Goal: Information Seeking & Learning: Learn about a topic

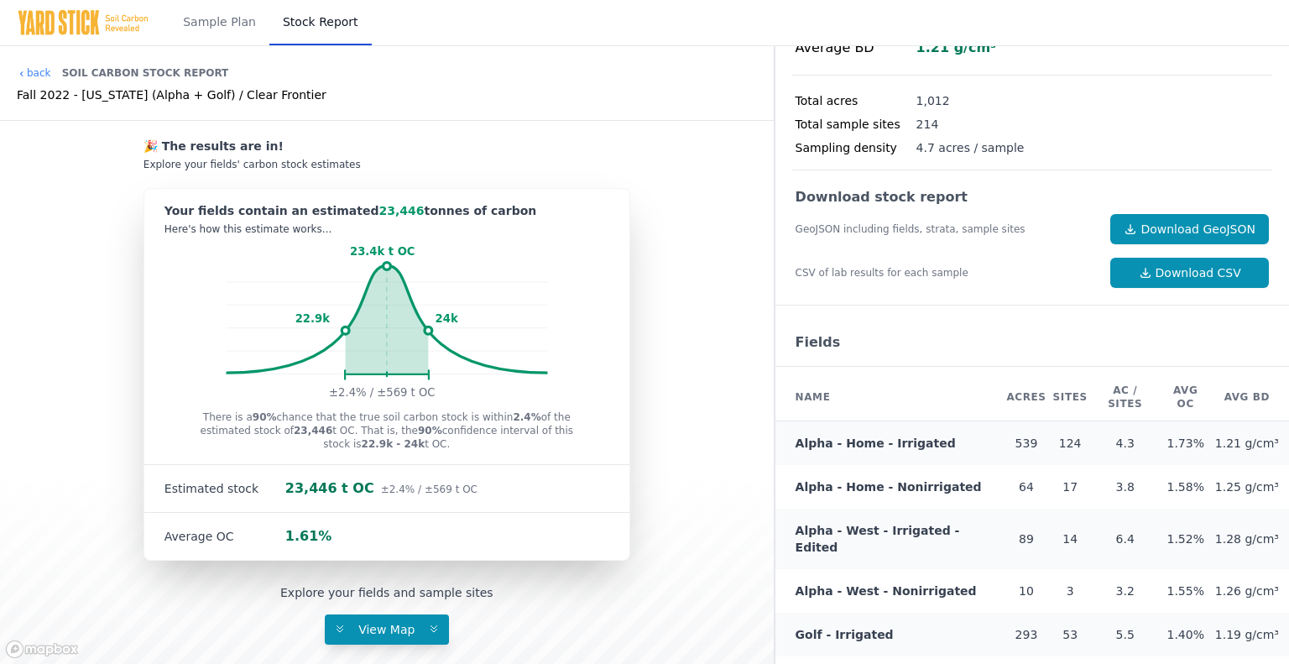
scroll to position [428, 0]
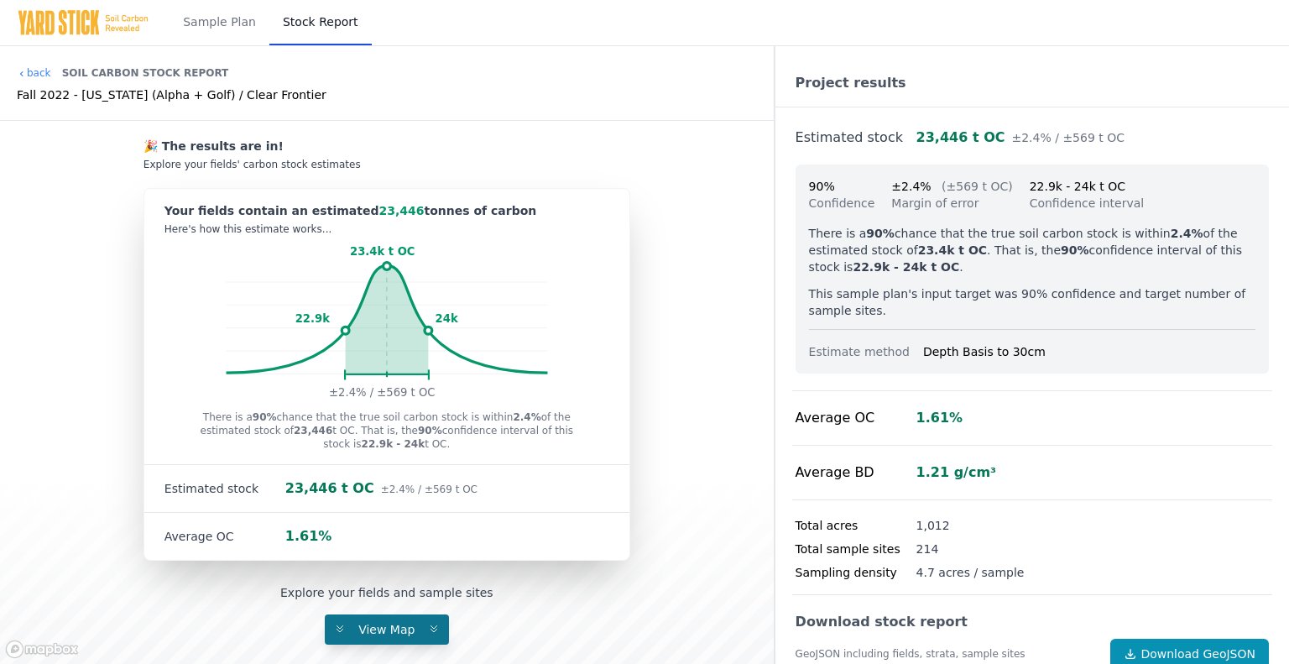
click at [379, 627] on span "View Map" at bounding box center [386, 628] width 76 height 13
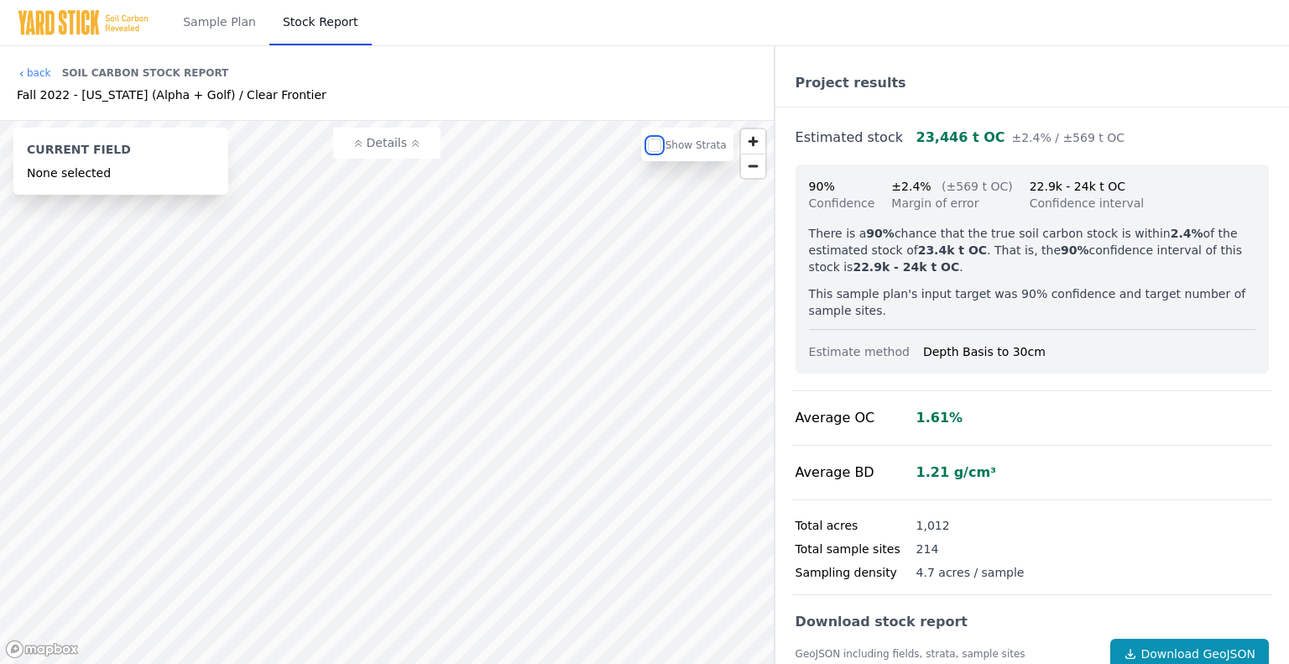
click at [660, 152] on input "checkbox" at bounding box center [654, 144] width 13 height 13
click at [661, 149] on input "checkbox" at bounding box center [654, 144] width 13 height 13
click at [661, 148] on input "checkbox" at bounding box center [654, 144] width 13 height 13
click at [661, 147] on input "checkbox" at bounding box center [654, 144] width 13 height 13
checkbox input "false"
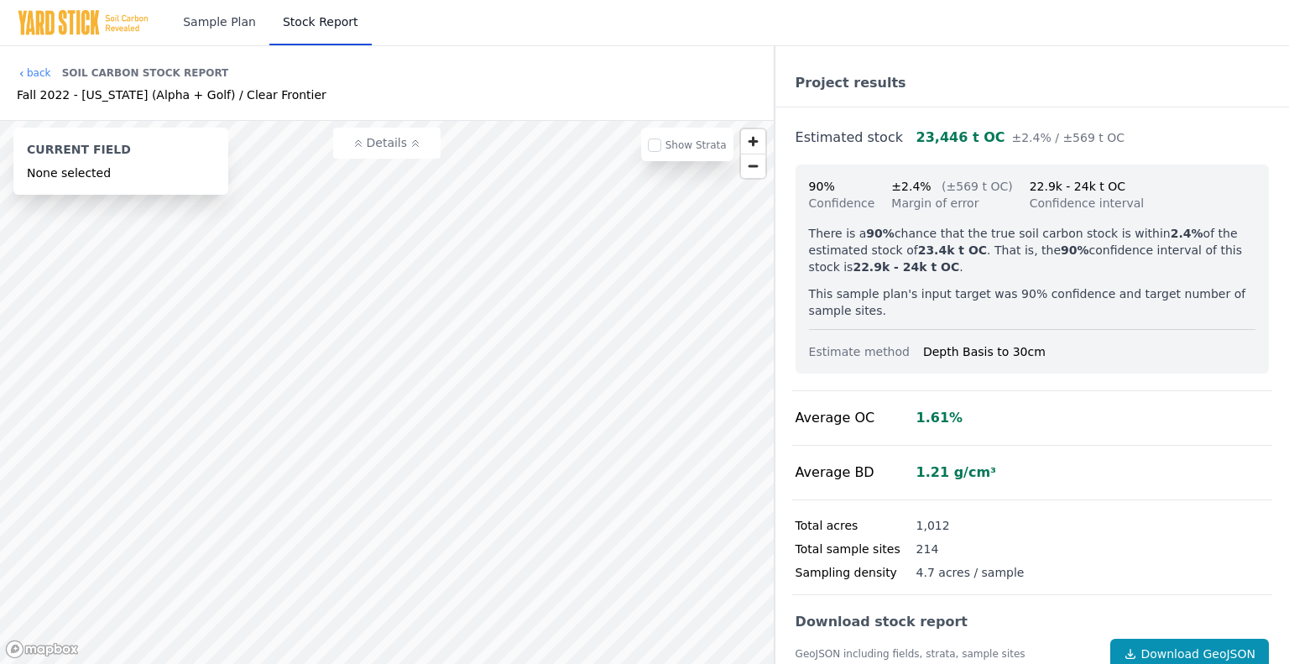
click at [229, 19] on link "Sample Plan" at bounding box center [219, 22] width 100 height 45
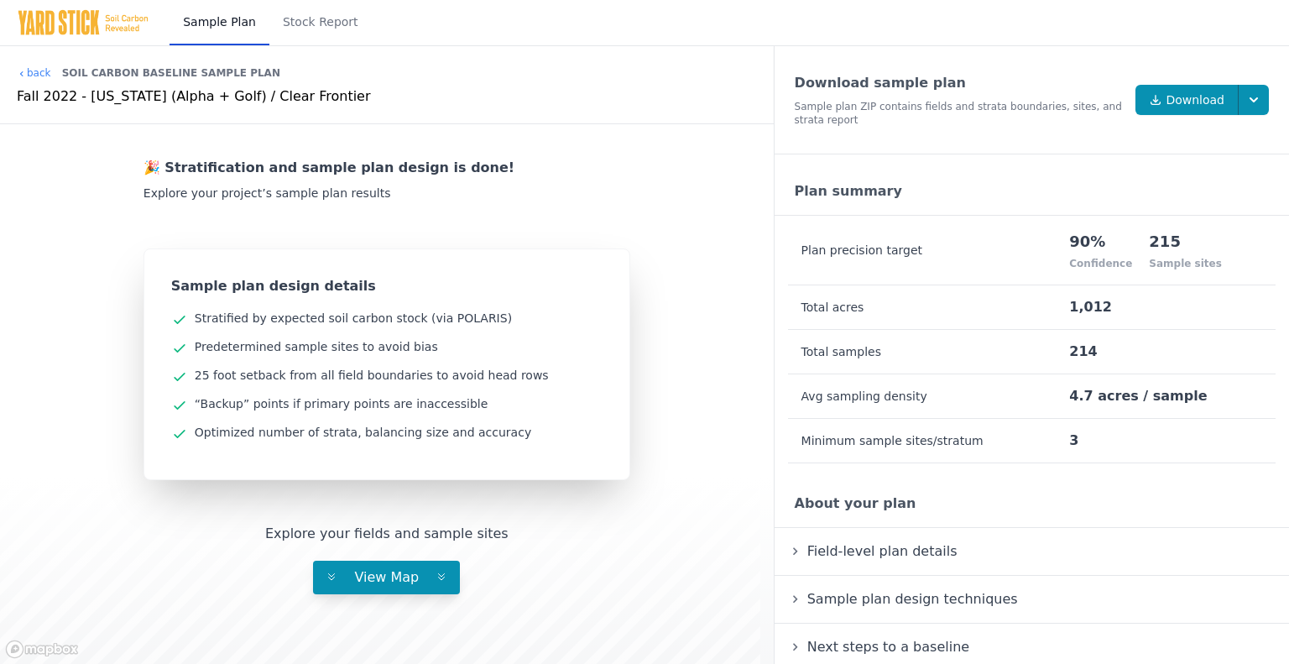
drag, startPoint x: 158, startPoint y: 282, endPoint x: 517, endPoint y: 440, distance: 392.5
click at [517, 440] on div "Sample plan design details Stratified by expected soil carbon stock (via POLARI…" at bounding box center [386, 364] width 485 height 230
drag, startPoint x: 1147, startPoint y: 242, endPoint x: 1178, endPoint y: 271, distance: 42.2
click at [1178, 271] on td "90% Confidence 215 Sample sites" at bounding box center [1171, 250] width 207 height 69
click at [1117, 298] on td "1,012" at bounding box center [1171, 307] width 207 height 44
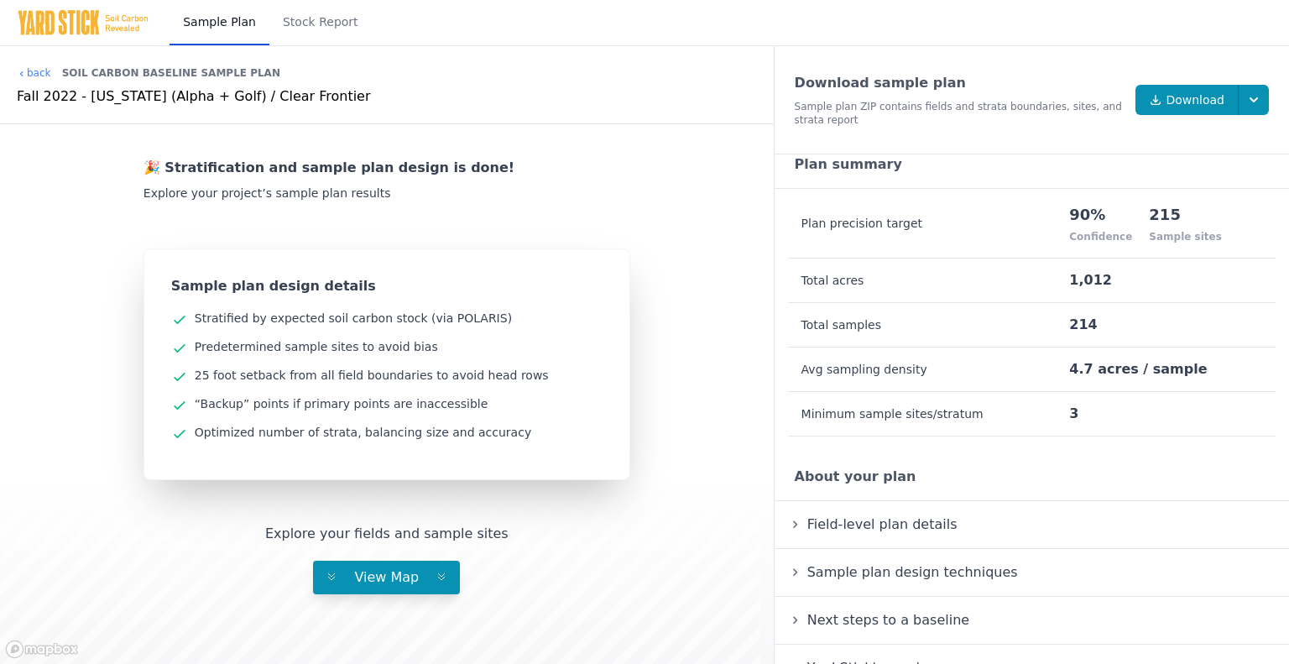
scroll to position [52, 0]
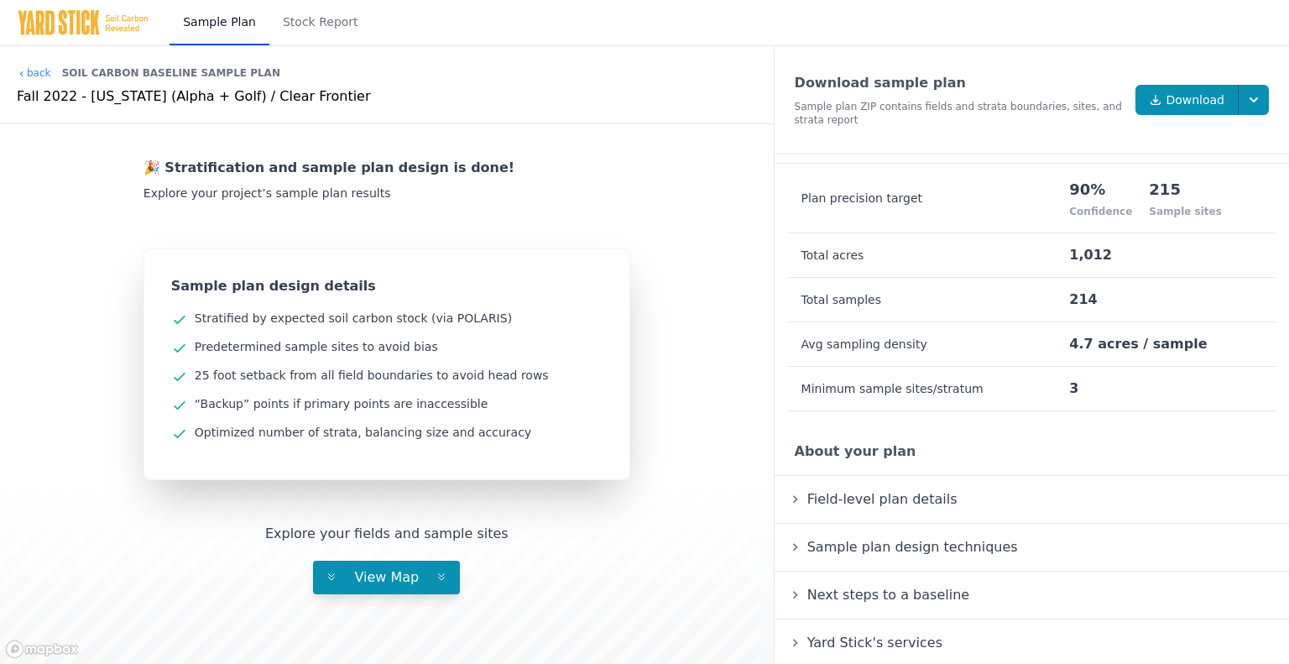
click at [790, 593] on summary "Next steps to a baseline" at bounding box center [1031, 595] width 487 height 20
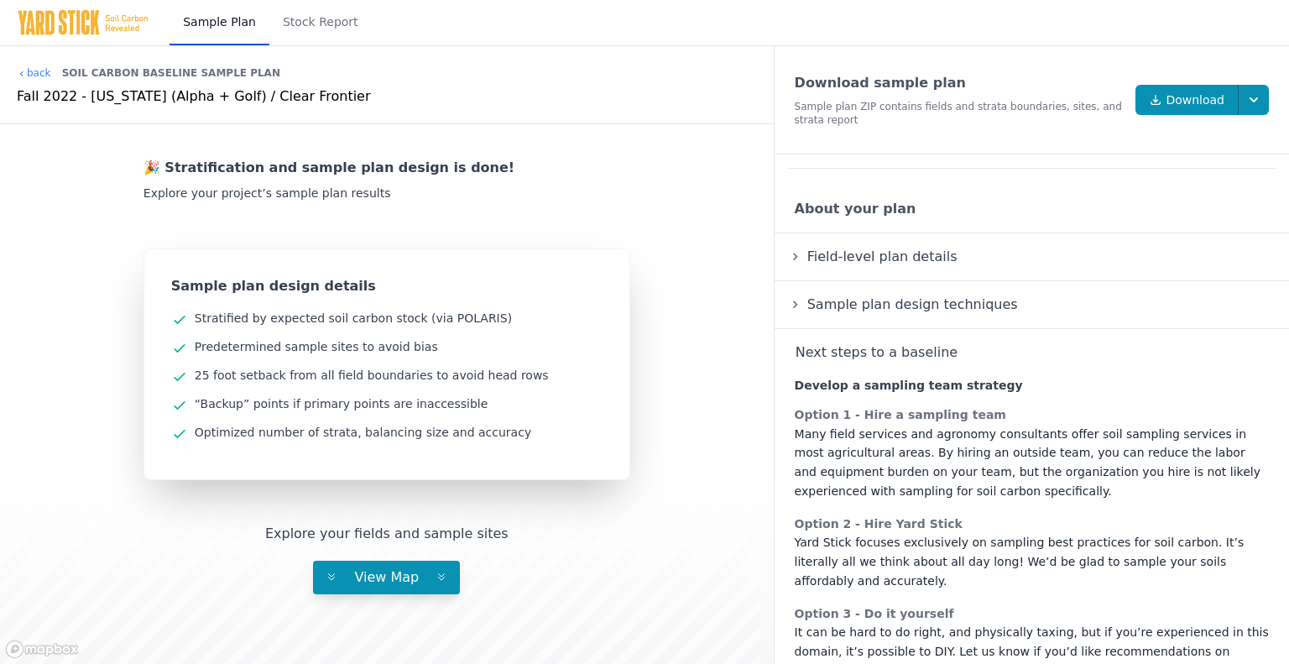
scroll to position [304, 0]
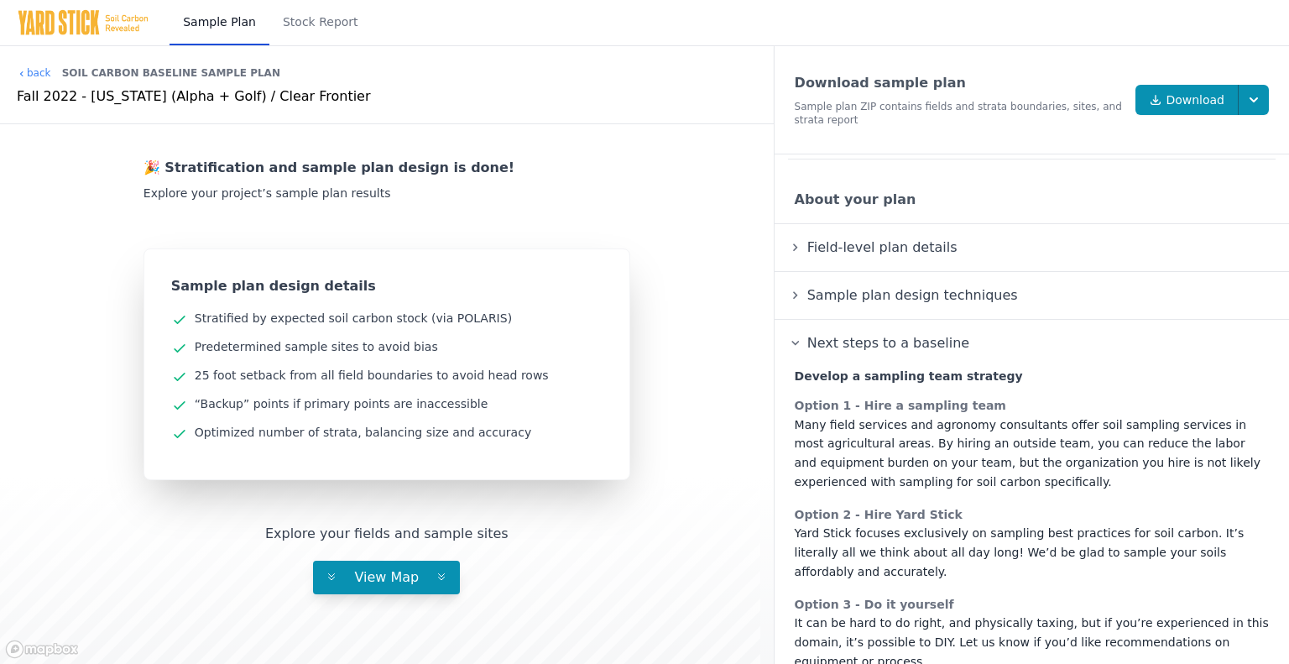
drag, startPoint x: 799, startPoint y: 408, endPoint x: 1010, endPoint y: 482, distance: 224.2
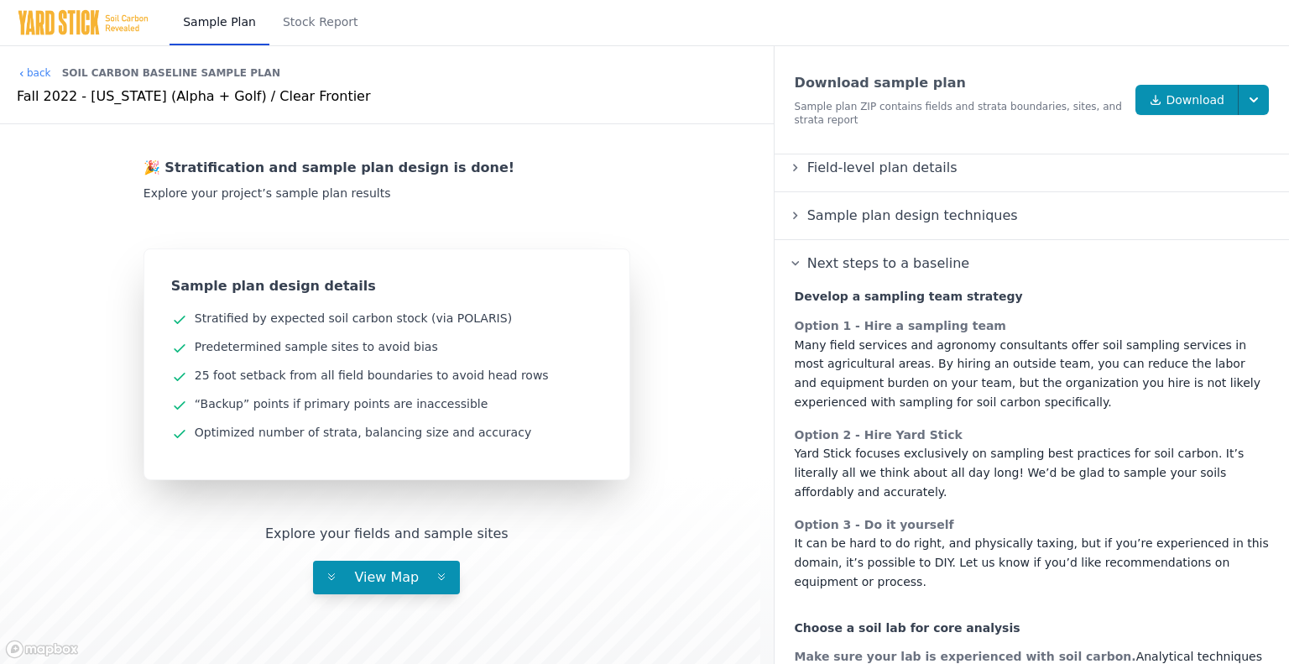
scroll to position [471, 0]
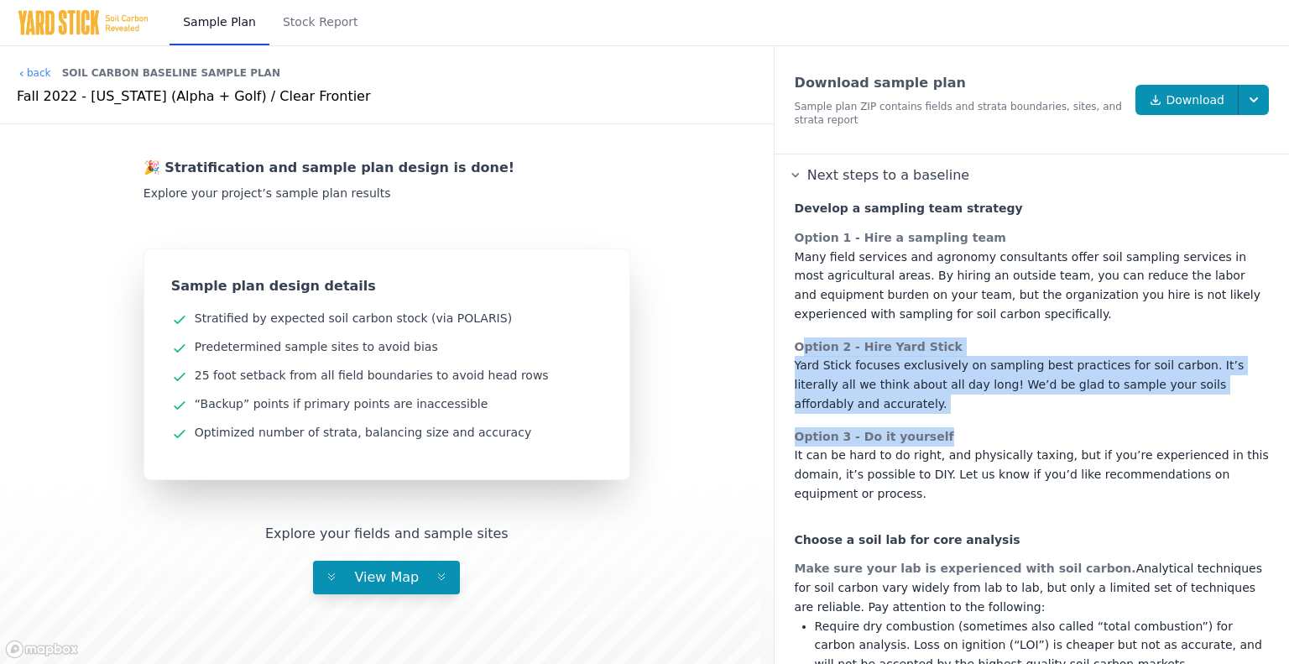
drag, startPoint x: 784, startPoint y: 341, endPoint x: 975, endPoint y: 398, distance: 198.8
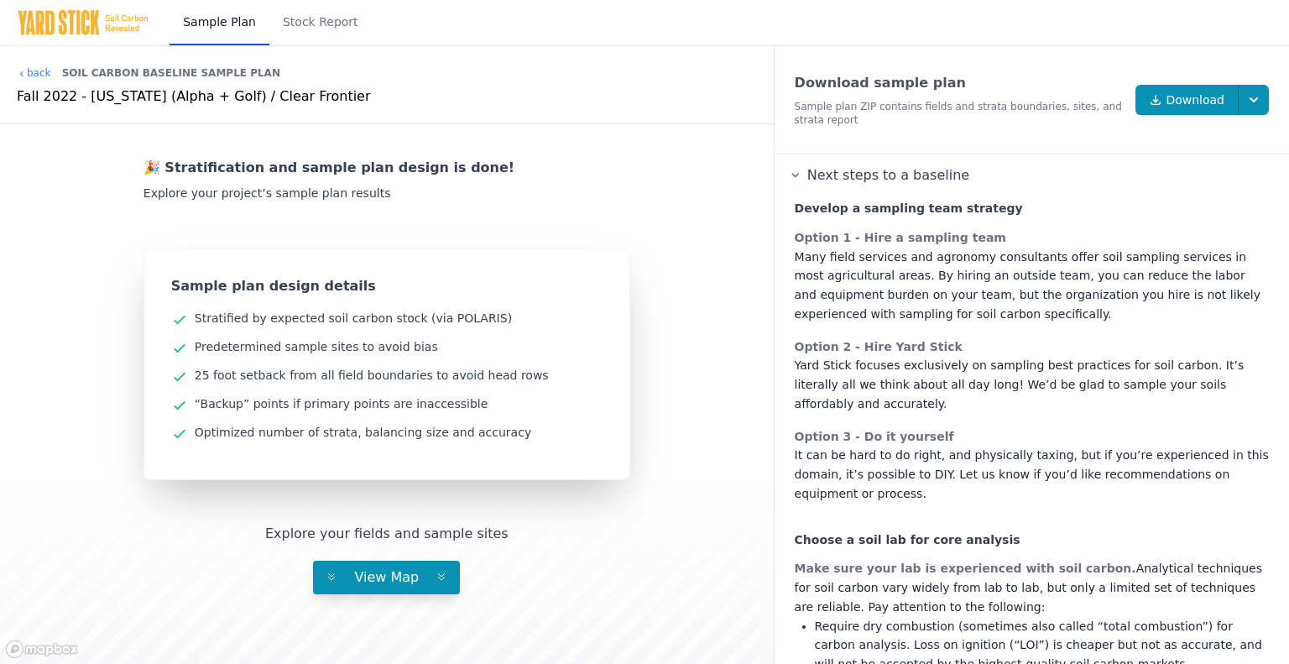
drag, startPoint x: 909, startPoint y: 420, endPoint x: 1237, endPoint y: 452, distance: 329.6
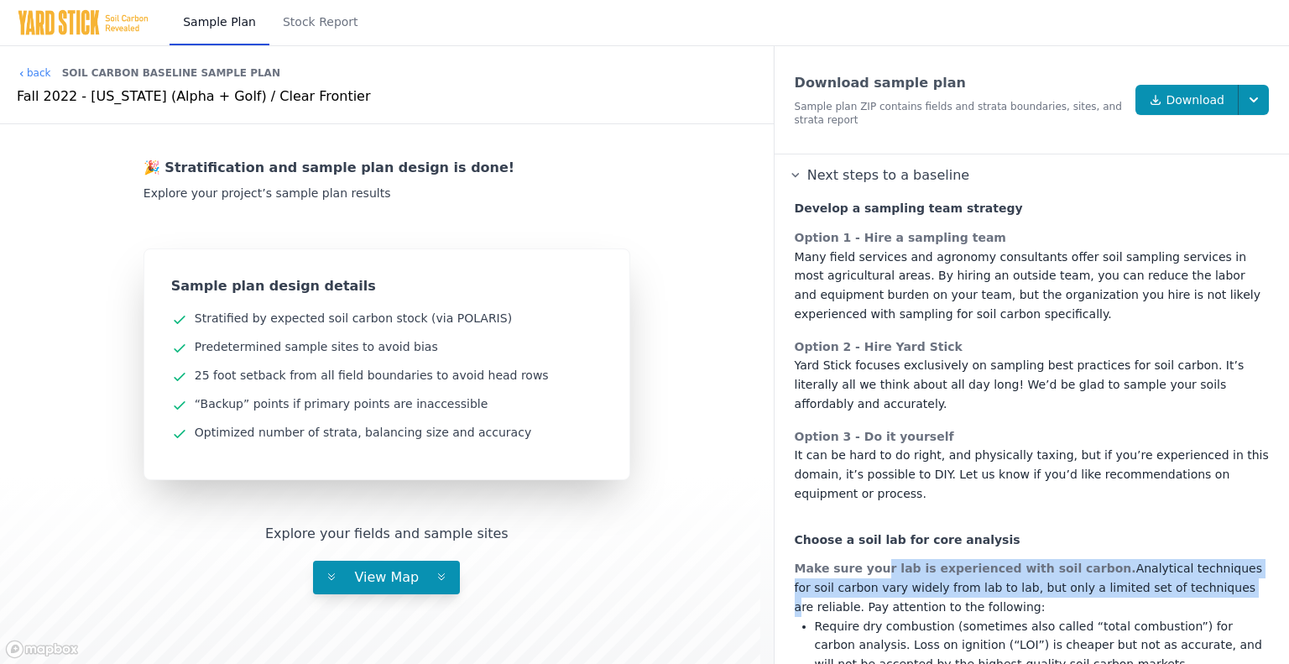
drag, startPoint x: 872, startPoint y: 533, endPoint x: 1104, endPoint y: 550, distance: 232.2
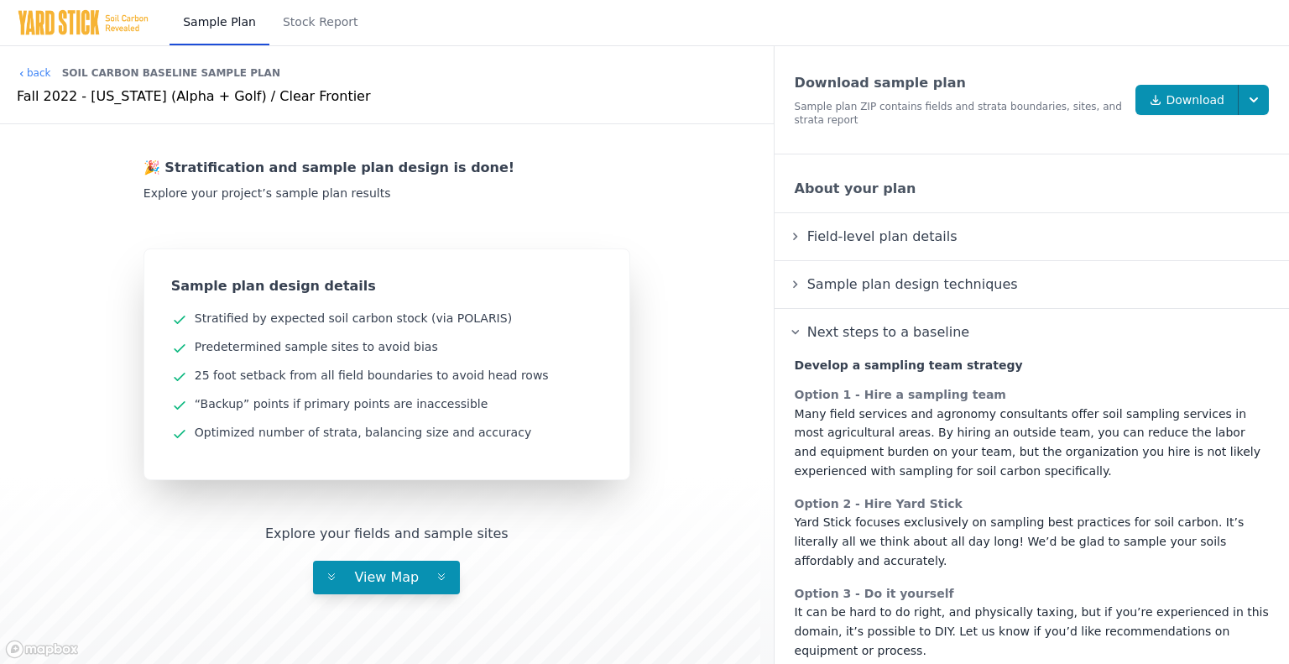
scroll to position [304, 0]
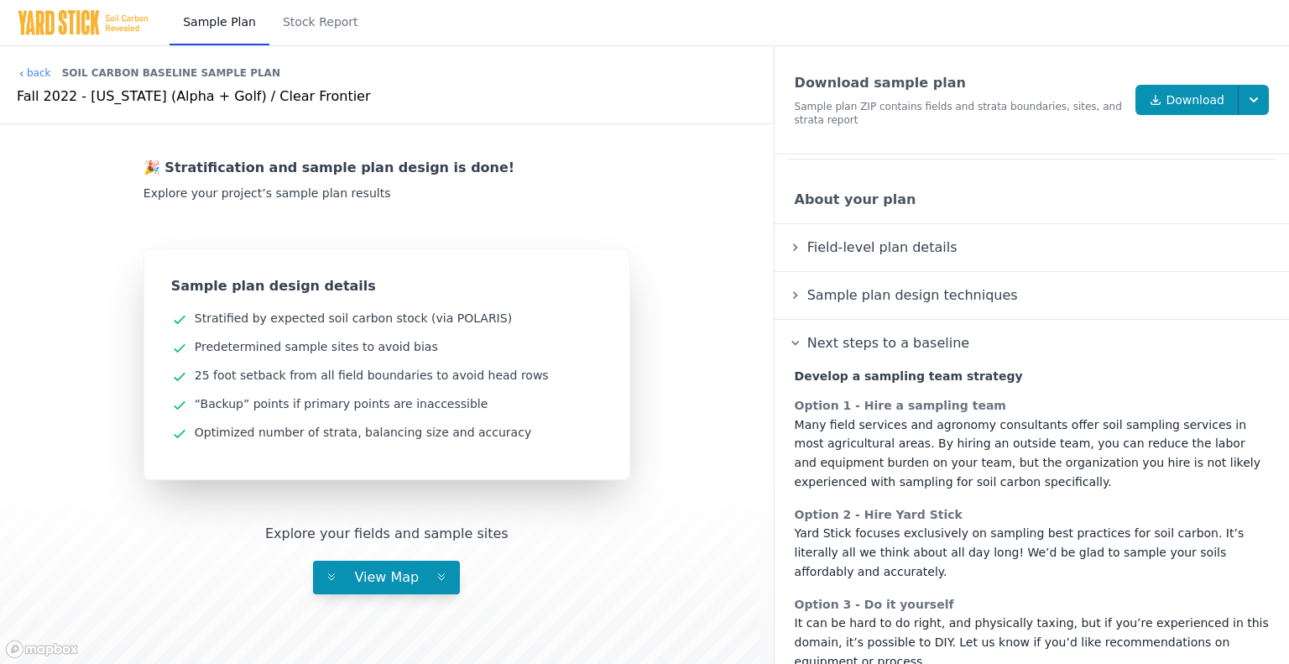
click at [791, 338] on summary "Next steps to a baseline" at bounding box center [1031, 343] width 487 height 20
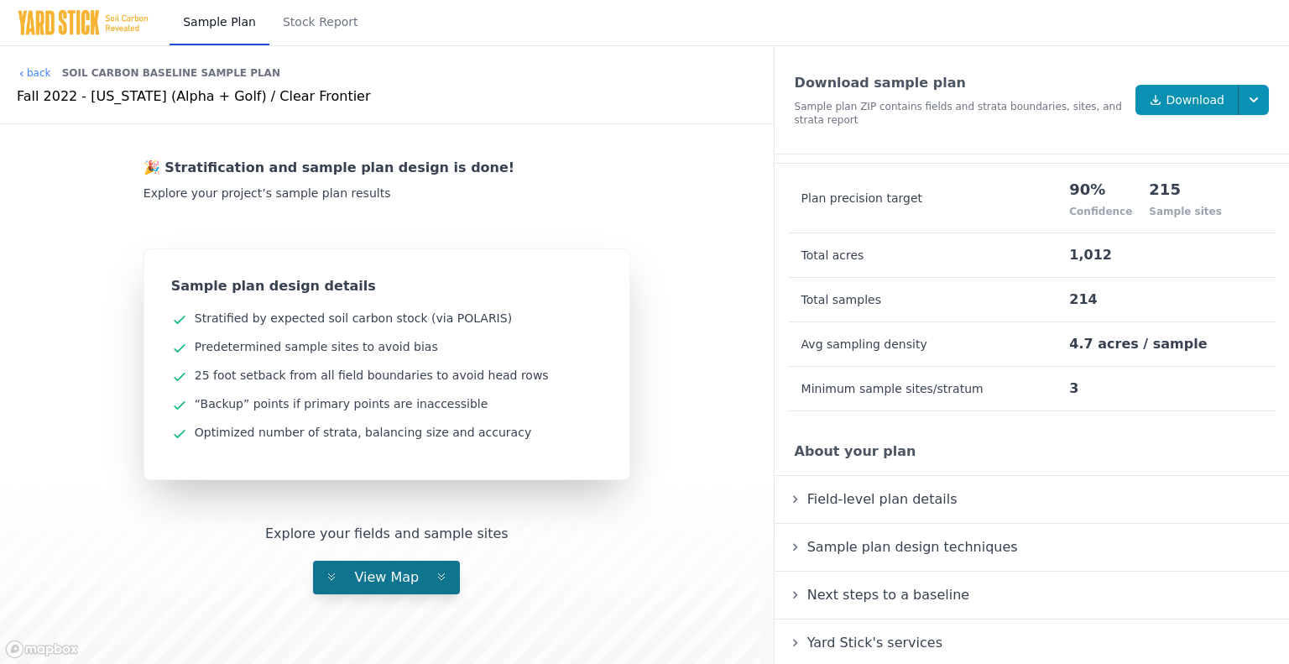
click at [373, 579] on span "View Map" at bounding box center [386, 577] width 91 height 16
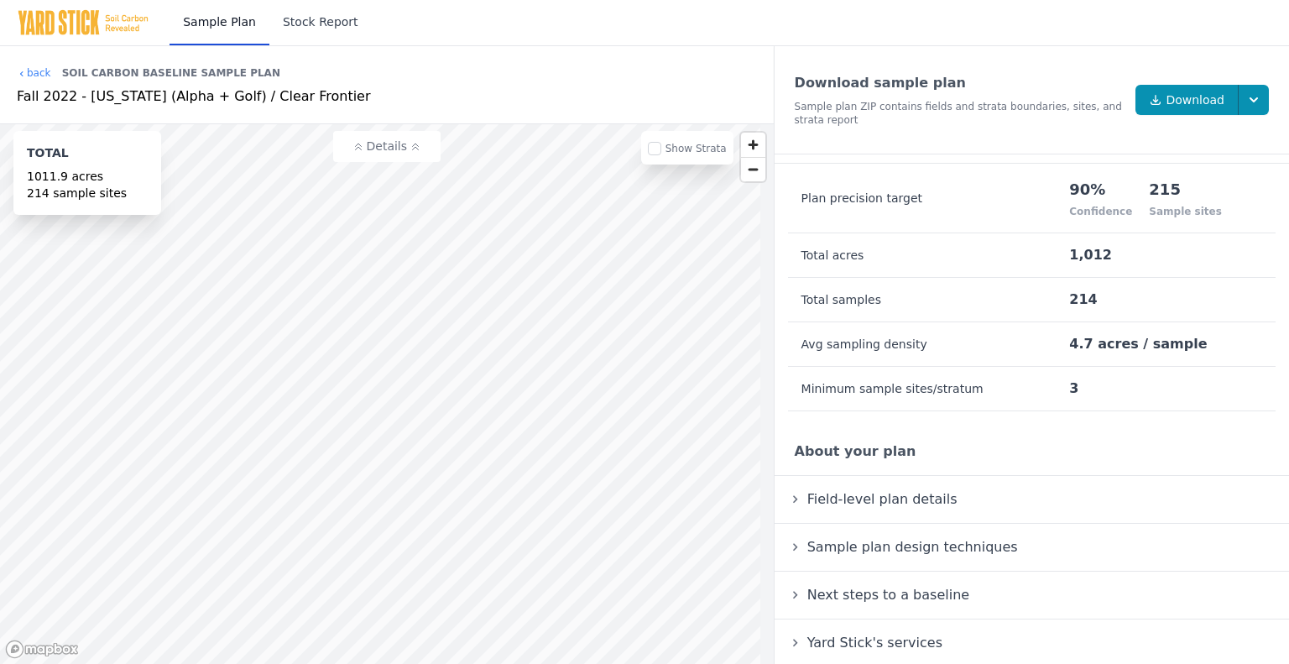
click at [301, 26] on link "Stock Report" at bounding box center [320, 22] width 102 height 45
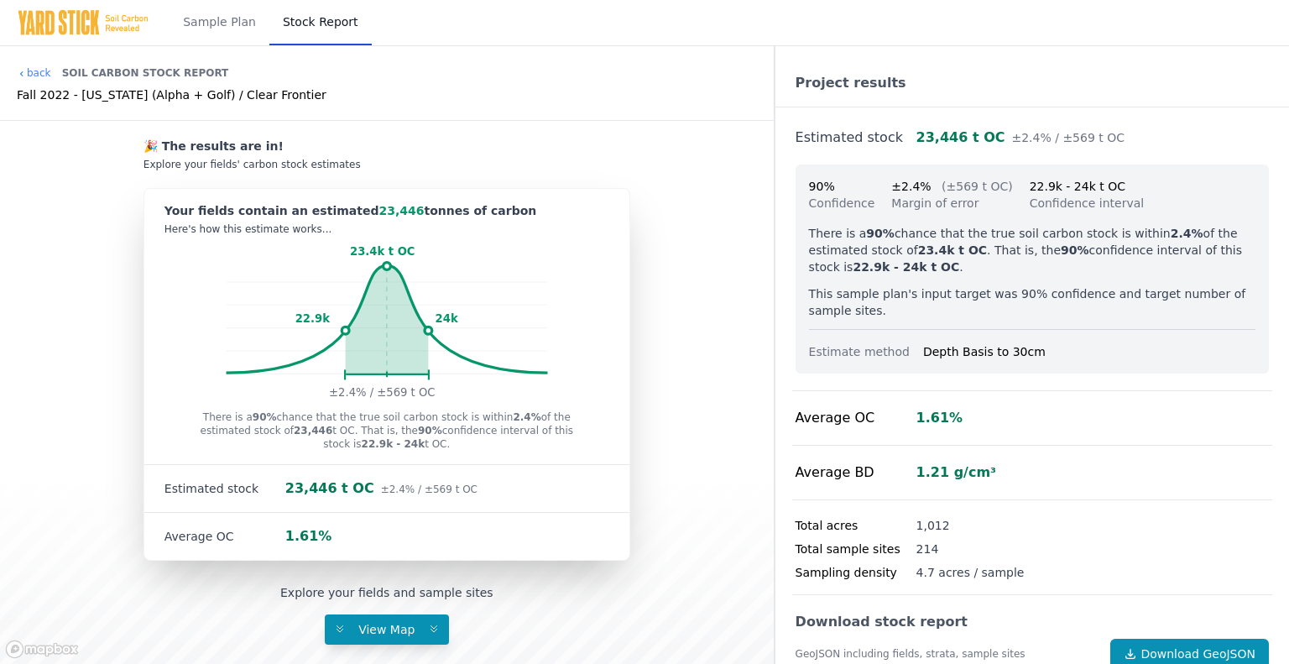
drag, startPoint x: 264, startPoint y: 212, endPoint x: 465, endPoint y: 215, distance: 200.5
click at [465, 215] on div "Your fields contain an estimated 23,446 tonnes of carbon" at bounding box center [386, 210] width 445 height 17
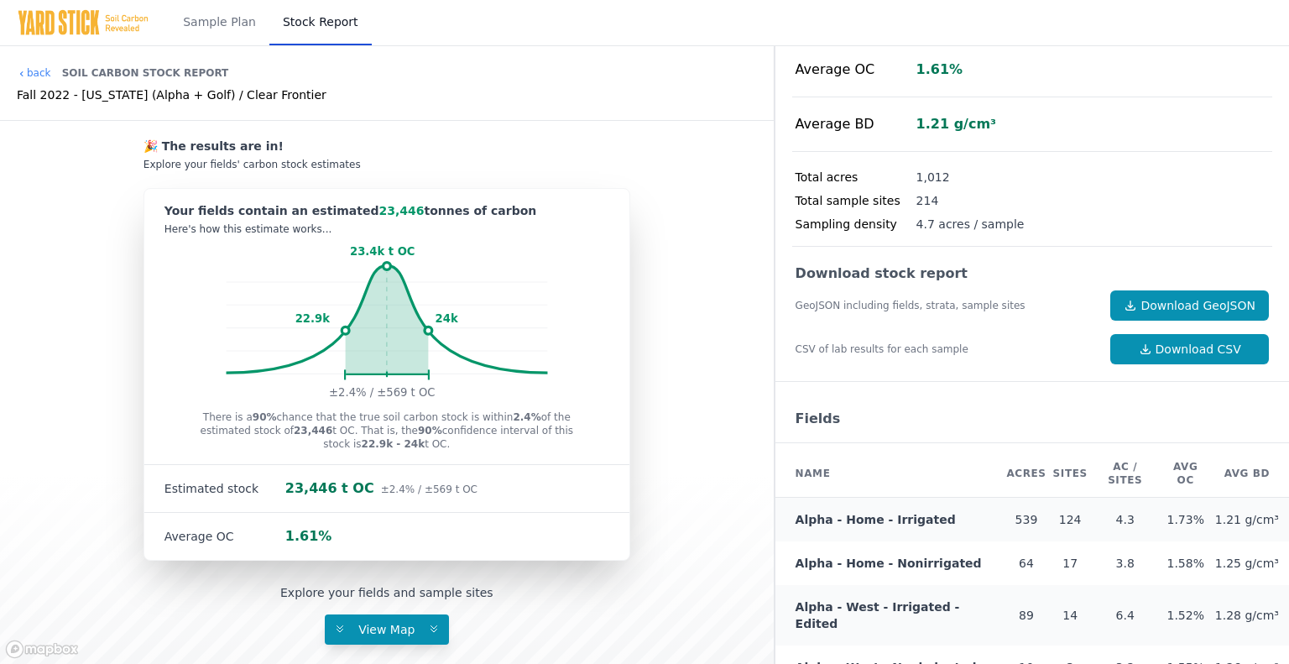
scroll to position [252, 0]
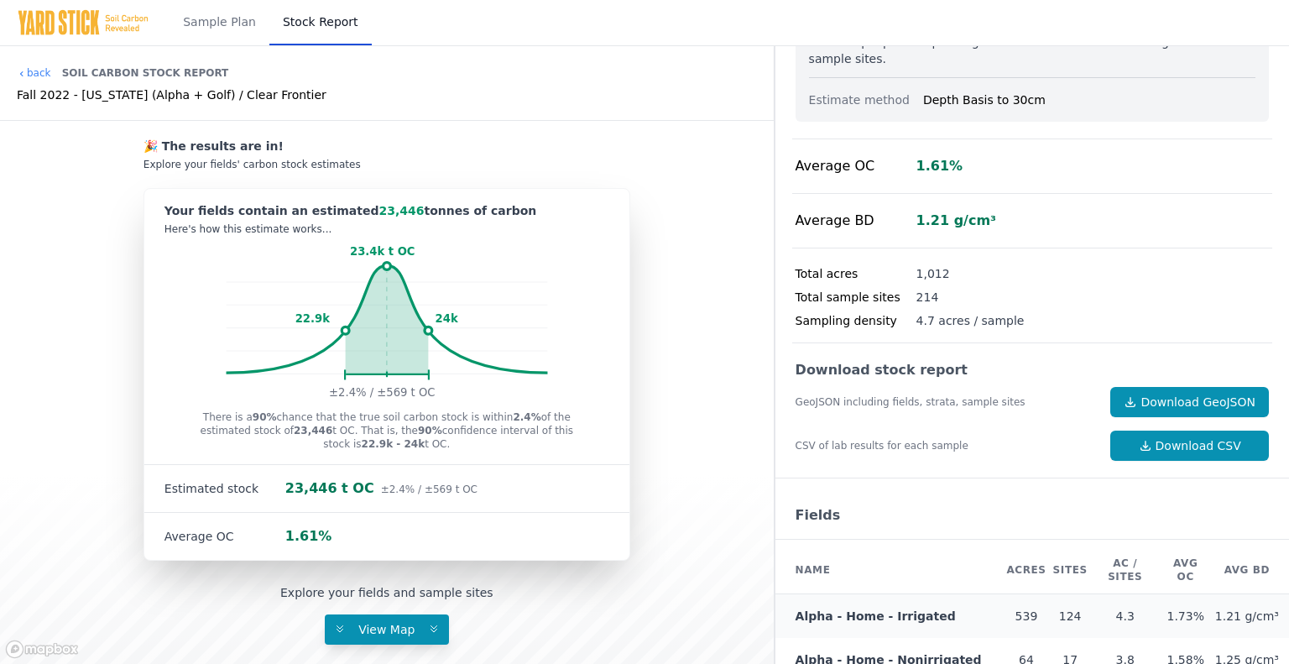
drag, startPoint x: 932, startPoint y: 295, endPoint x: 898, endPoint y: 299, distance: 34.6
click at [898, 299] on div "Total sample sites 214" at bounding box center [1032, 296] width 480 height 23
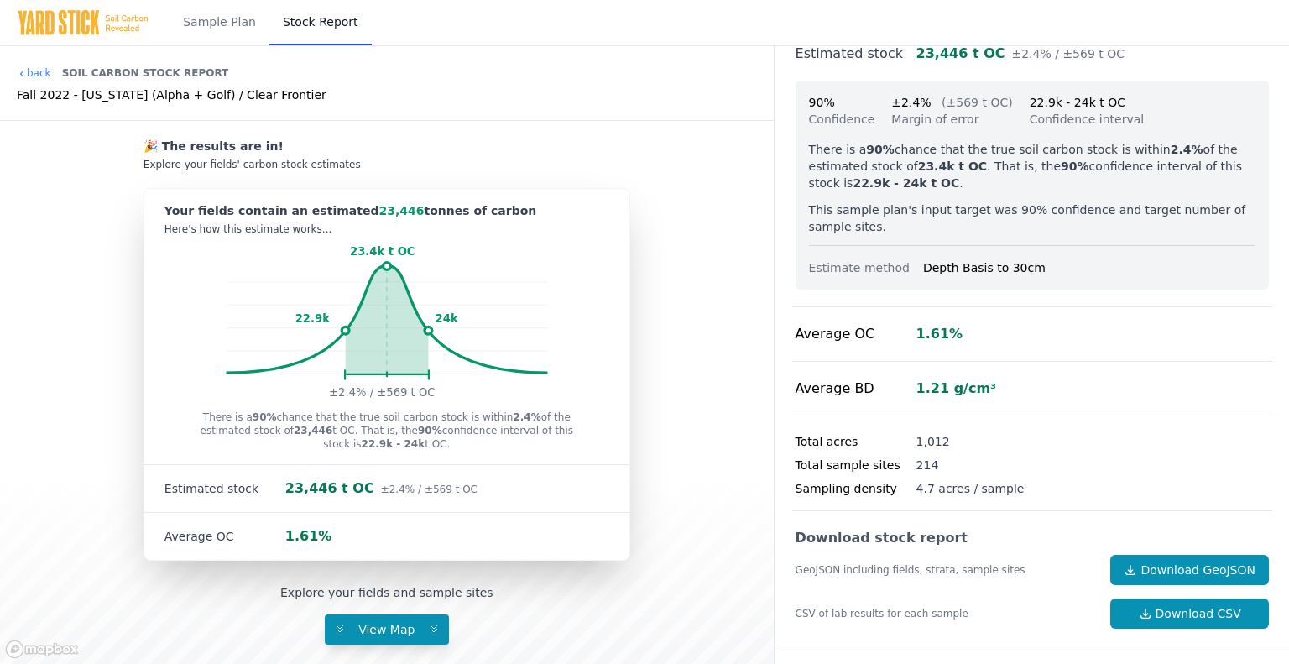
scroll to position [0, 0]
